Goal: Transaction & Acquisition: Book appointment/travel/reservation

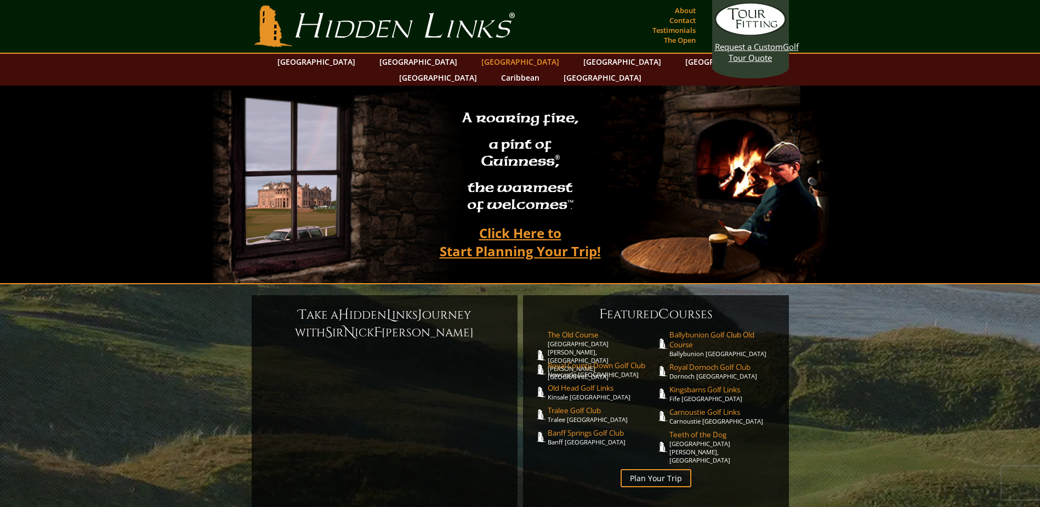
click at [476, 64] on link "[GEOGRAPHIC_DATA]" at bounding box center [520, 62] width 89 height 16
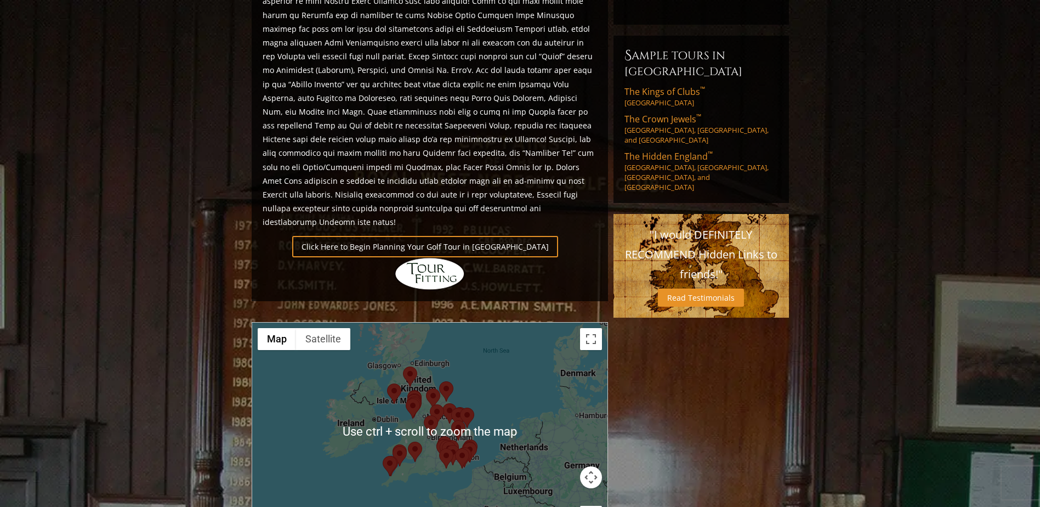
scroll to position [658, 0]
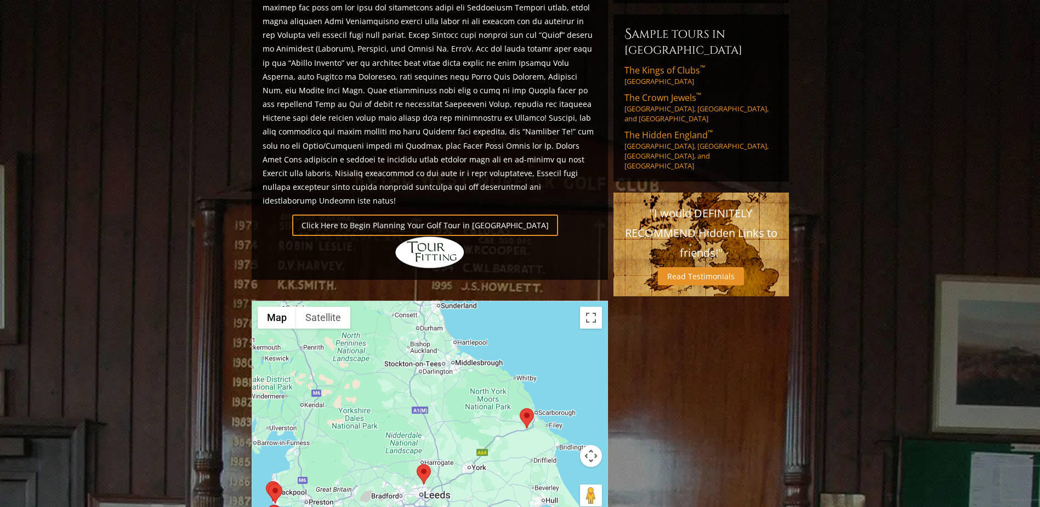
drag, startPoint x: 464, startPoint y: 342, endPoint x: 464, endPoint y: 506, distance: 163.9
click at [465, 506] on html "Hidden Links Golf Top Nav About Contact Testimonials The Open Request a Custom …" at bounding box center [520, 261] width 1040 height 1838
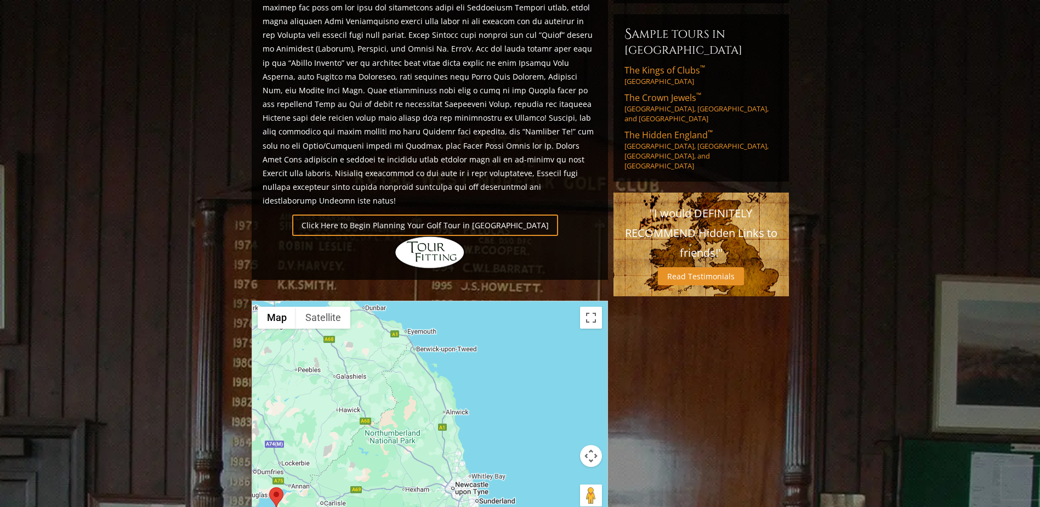
drag, startPoint x: 425, startPoint y: 305, endPoint x: 461, endPoint y: 468, distance: 166.6
click at [461, 468] on div "← Move left → Move right ↑ Move up ↓ Move down + Zoom in - Zoom out Home Jump l…" at bounding box center [430, 409] width 356 height 219
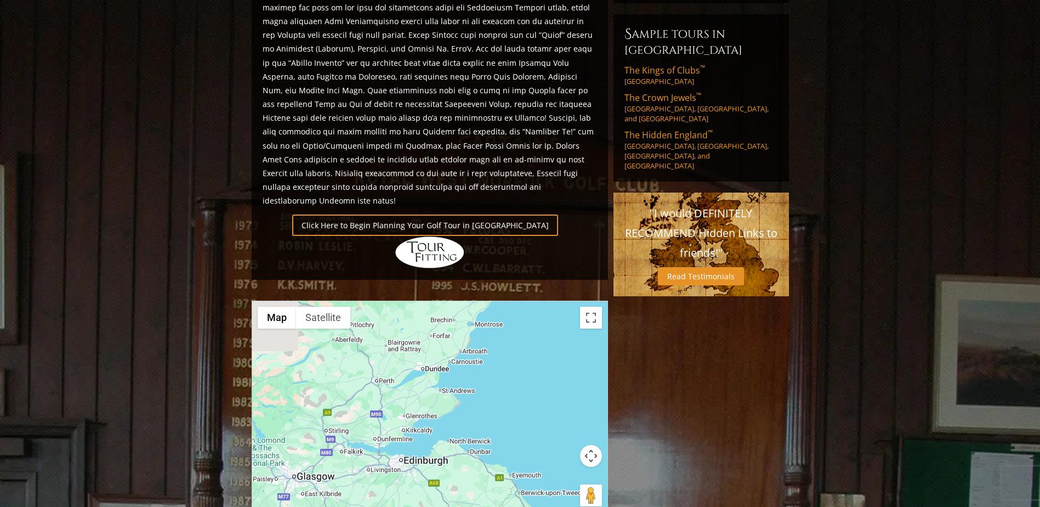
drag, startPoint x: 435, startPoint y: 364, endPoint x: 507, endPoint y: 470, distance: 128.3
click at [507, 470] on div "Previous Next Previous Next View Full Gallery England H ighlights Click Here to…" at bounding box center [430, 196] width 362 height 1430
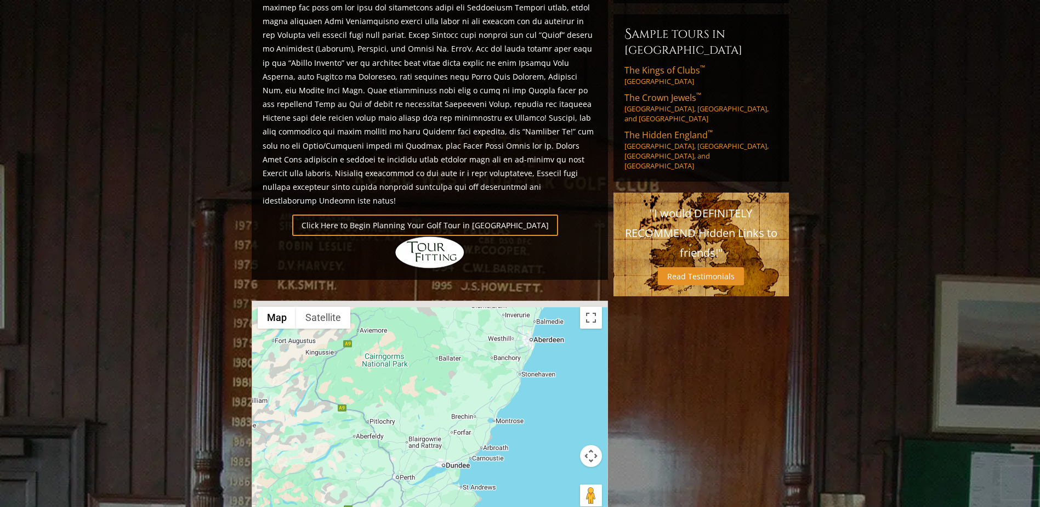
drag, startPoint x: 445, startPoint y: 334, endPoint x: 464, endPoint y: 429, distance: 97.4
click at [464, 429] on div at bounding box center [429, 410] width 355 height 218
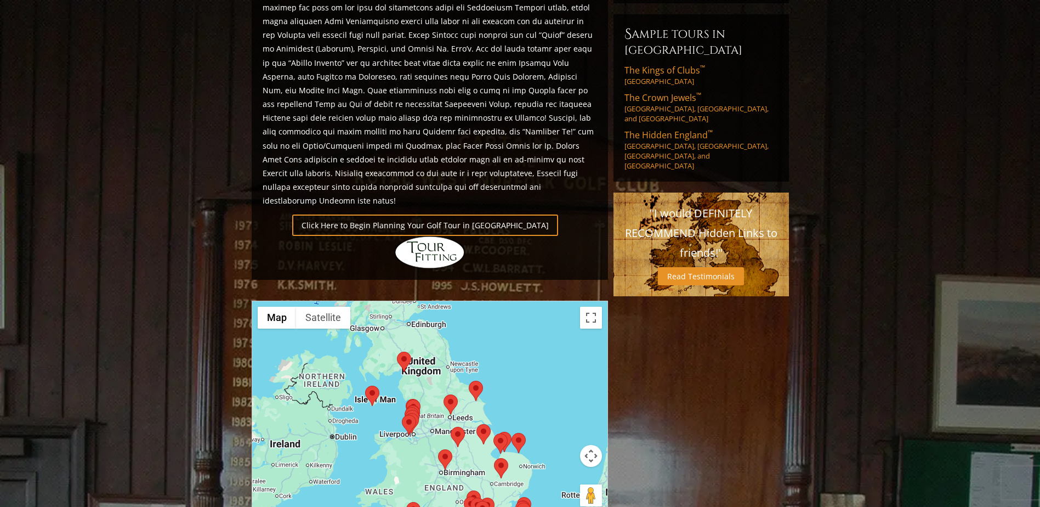
drag, startPoint x: 470, startPoint y: 451, endPoint x: 429, endPoint y: 294, distance: 161.6
click at [429, 301] on div at bounding box center [429, 410] width 355 height 218
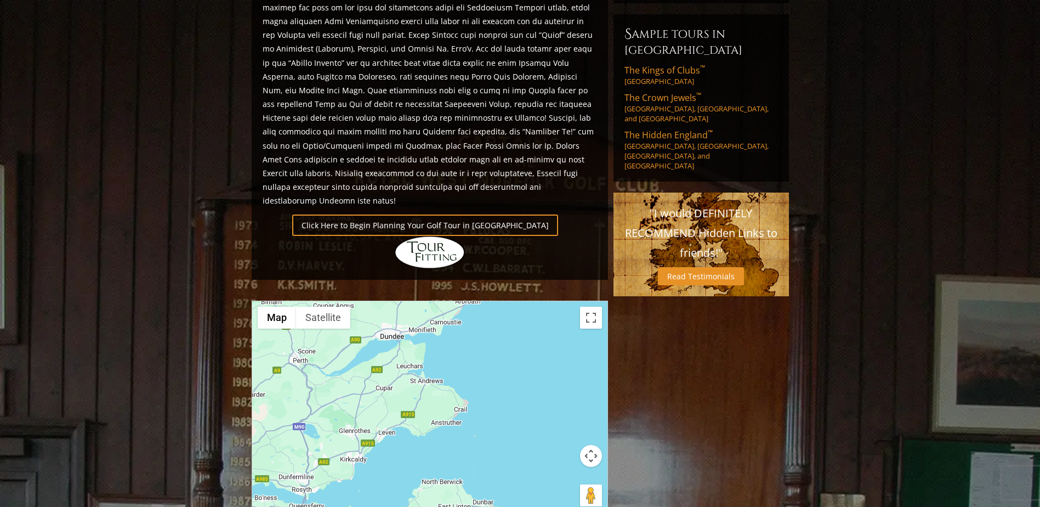
drag, startPoint x: 428, startPoint y: 280, endPoint x: 442, endPoint y: 412, distance: 132.9
click at [442, 412] on div at bounding box center [429, 410] width 355 height 218
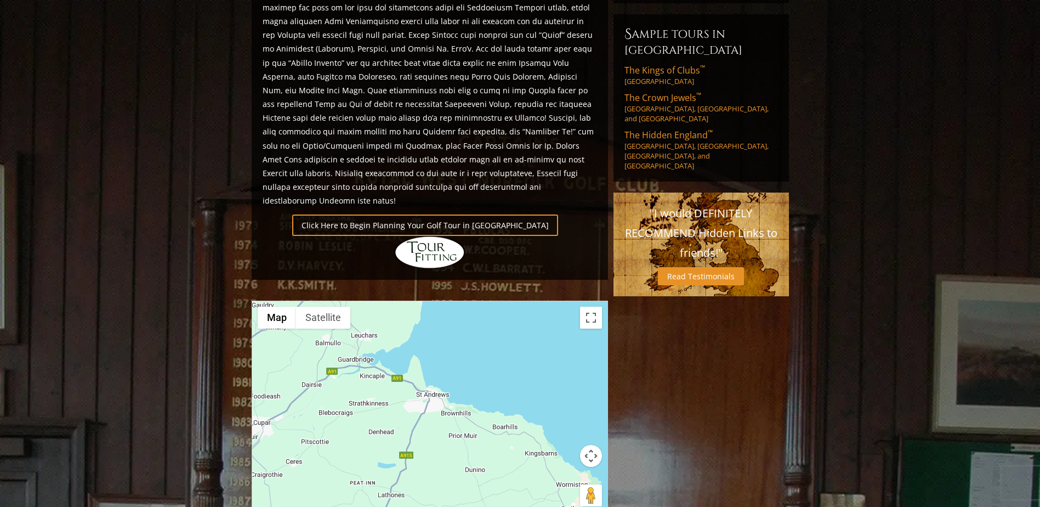
drag, startPoint x: 430, startPoint y: 375, endPoint x: 439, endPoint y: 410, distance: 35.8
click at [439, 410] on div at bounding box center [429, 410] width 355 height 218
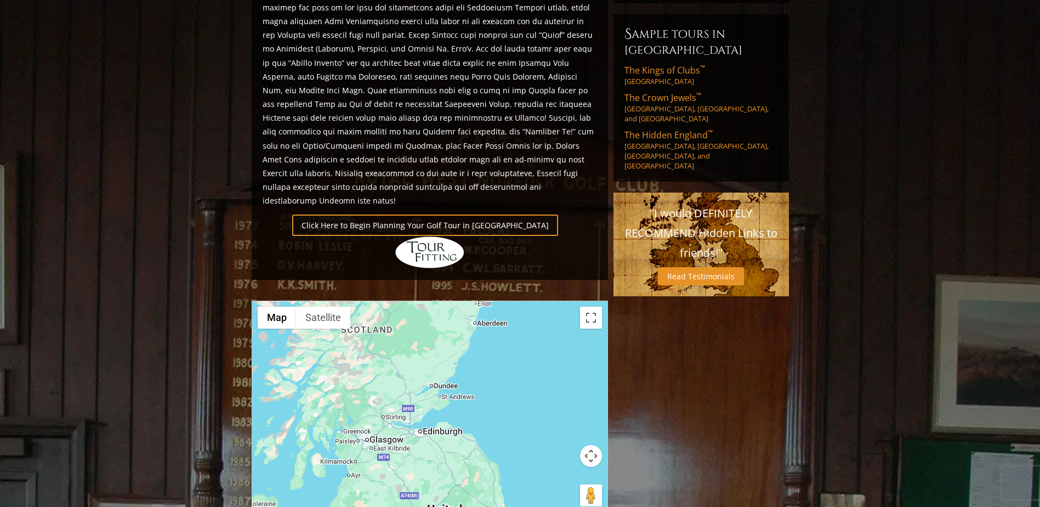
drag, startPoint x: 440, startPoint y: 414, endPoint x: 442, endPoint y: 356, distance: 58.7
click at [442, 356] on div at bounding box center [429, 410] width 355 height 218
